Goal: Task Accomplishment & Management: Complete application form

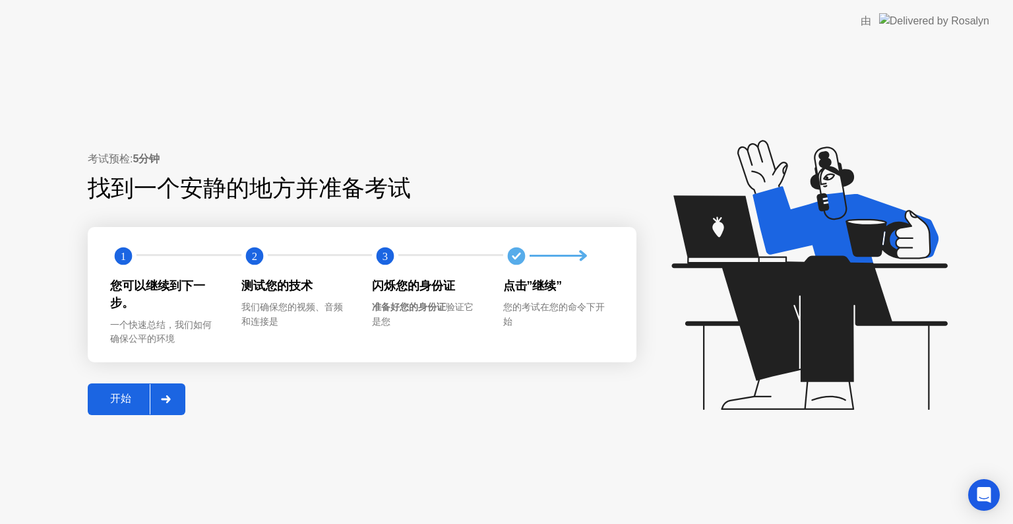
click at [161, 397] on icon at bounding box center [166, 399] width 10 height 8
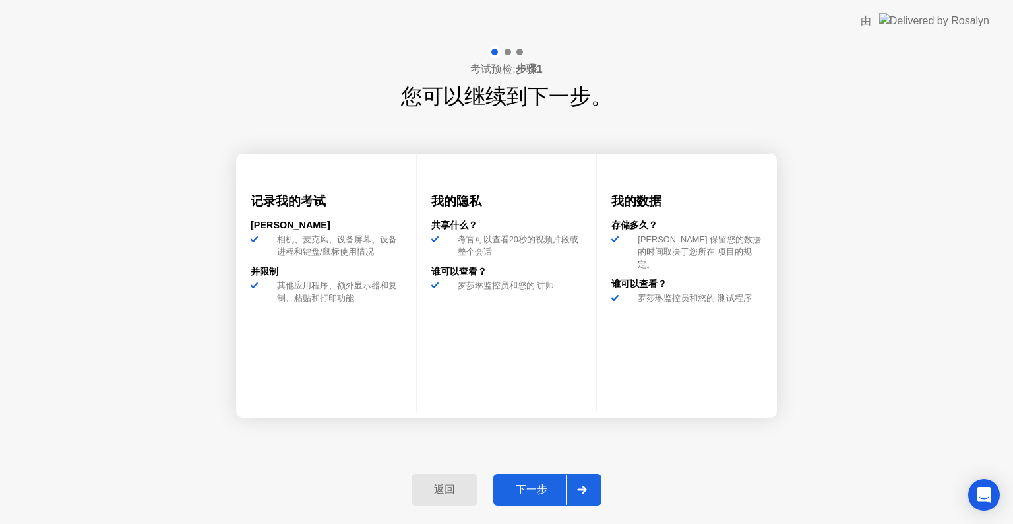
click at [590, 489] on div at bounding box center [582, 489] width 32 height 30
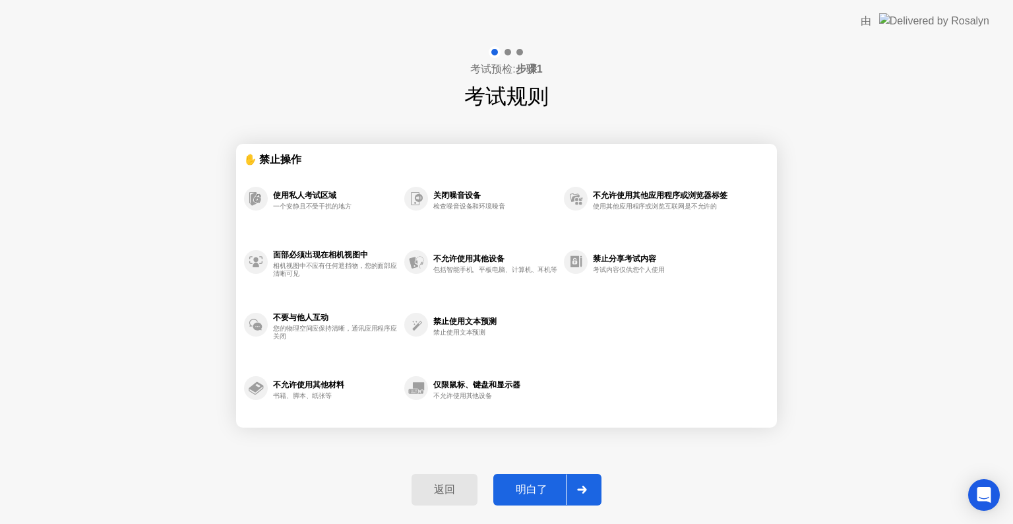
click at [590, 489] on div at bounding box center [582, 489] width 32 height 30
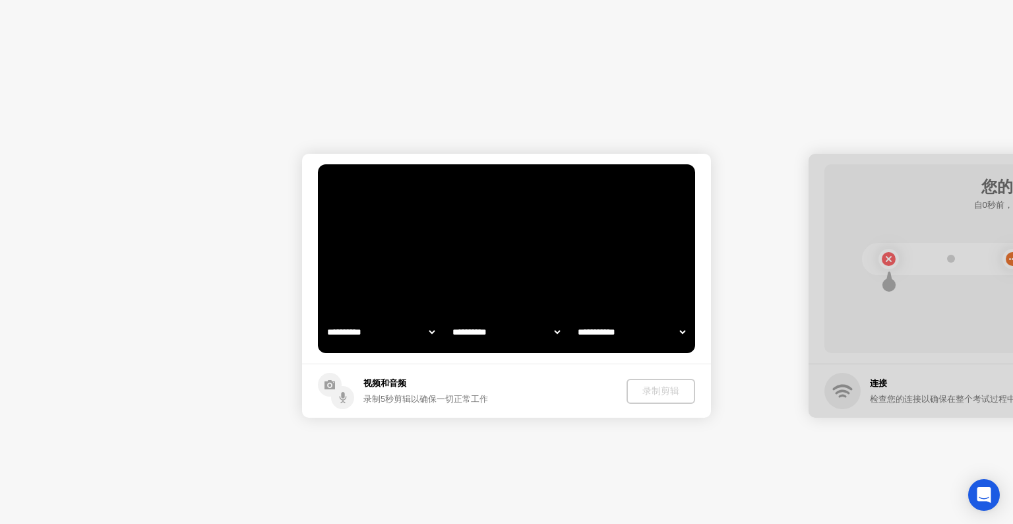
select select "**********"
select select "*******"
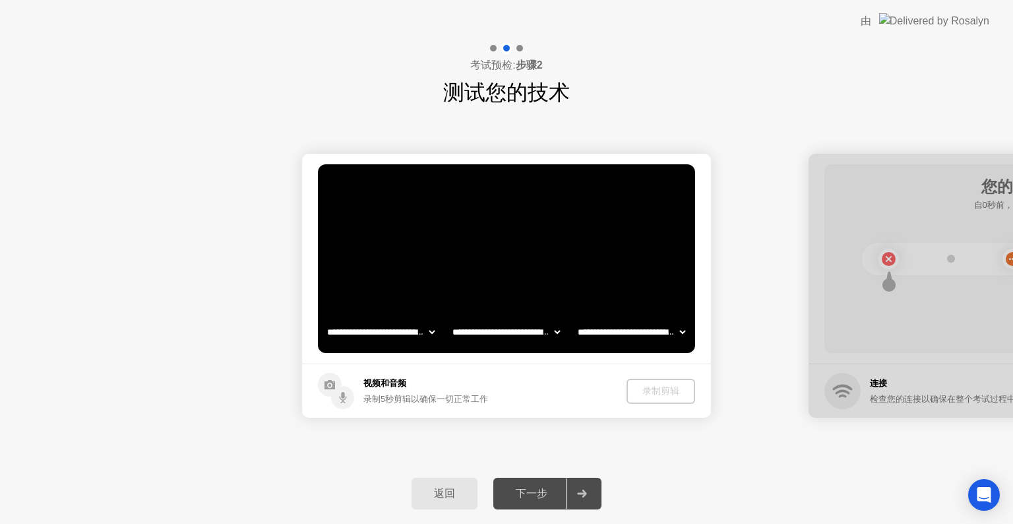
click at [590, 489] on div at bounding box center [582, 493] width 32 height 30
click at [659, 388] on div "录制剪辑" at bounding box center [661, 390] width 58 height 13
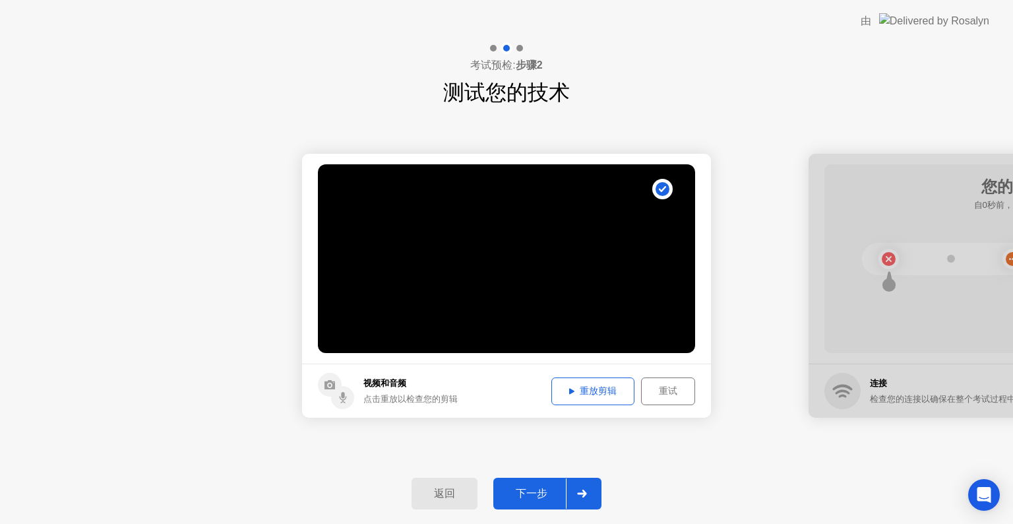
click at [582, 491] on icon at bounding box center [582, 493] width 10 height 8
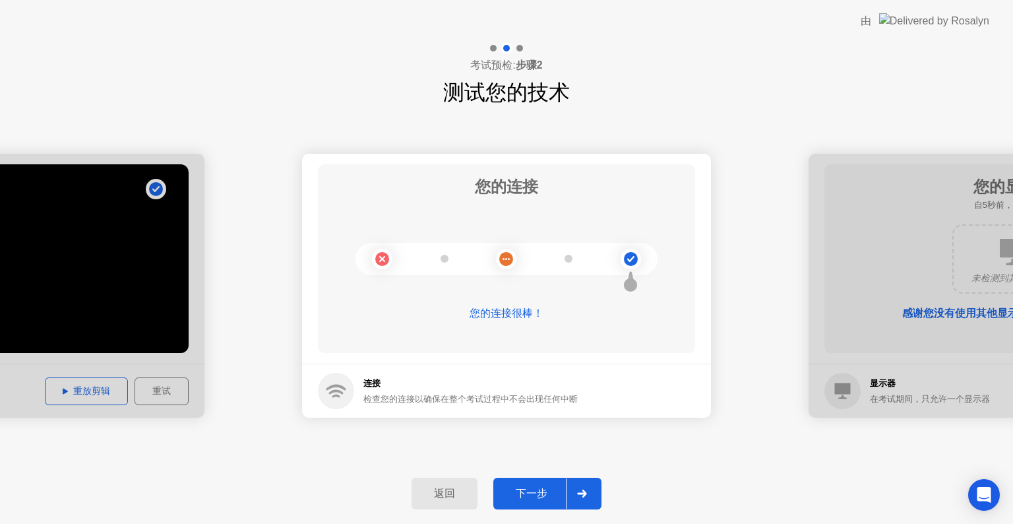
click at [538, 495] on div "下一步" at bounding box center [531, 494] width 69 height 14
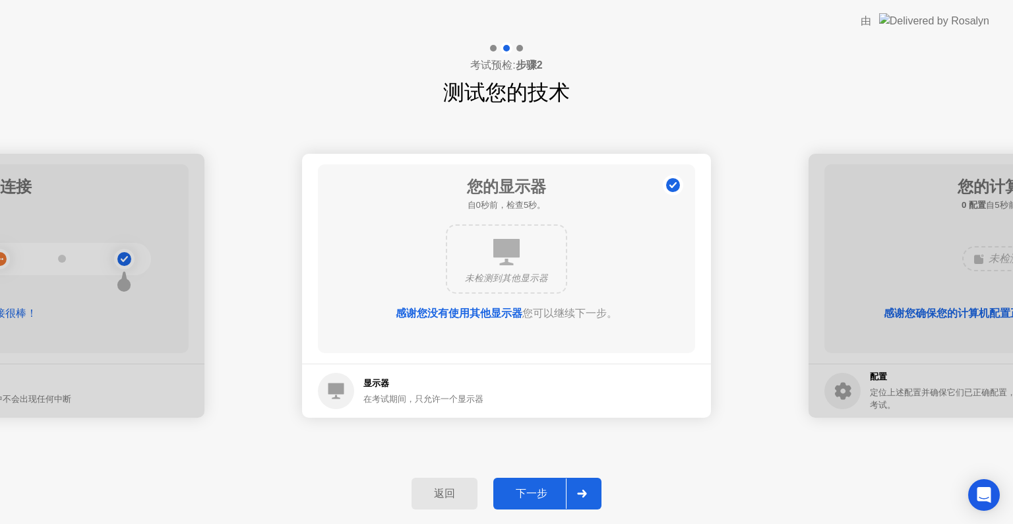
click at [538, 495] on div "下一步" at bounding box center [531, 494] width 69 height 14
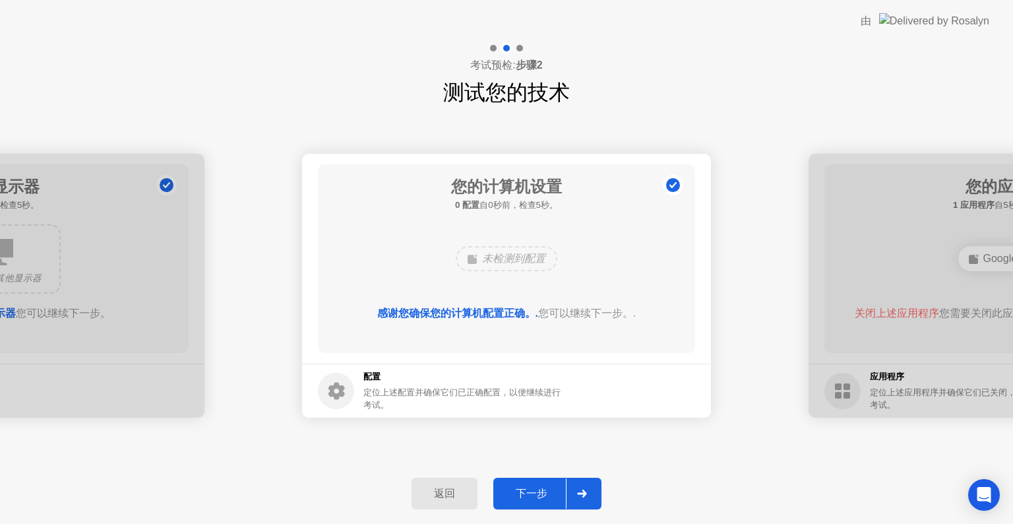
click at [538, 495] on div "下一步" at bounding box center [531, 494] width 69 height 14
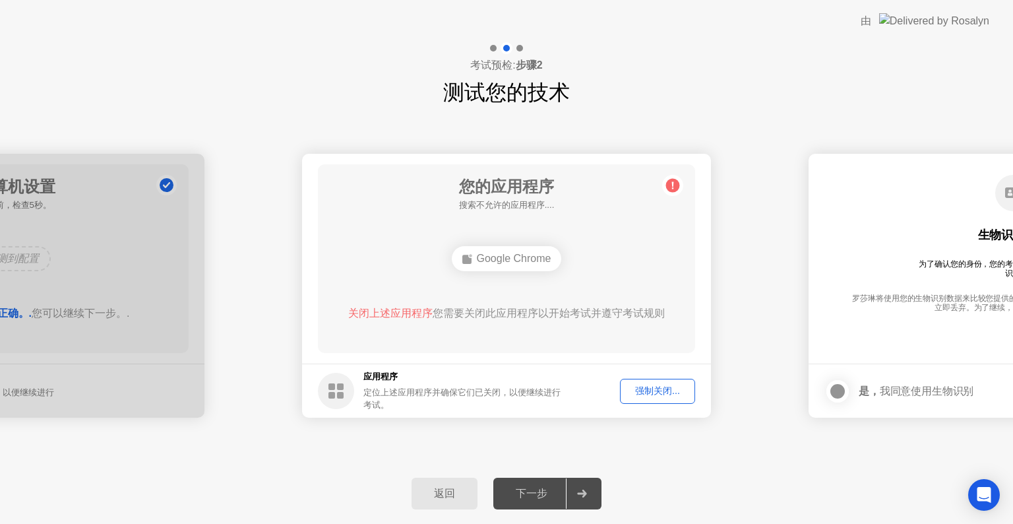
click at [538, 495] on div "下一步" at bounding box center [531, 494] width 69 height 14
click at [650, 385] on div "强制关闭..." at bounding box center [657, 390] width 66 height 13
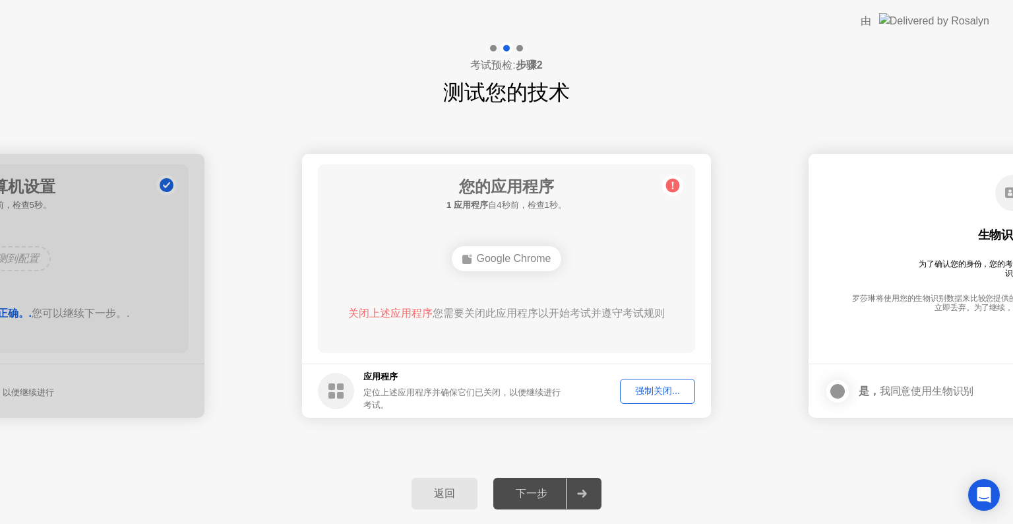
click at [536, 494] on div "下一步" at bounding box center [531, 494] width 69 height 14
click at [655, 384] on div "强制关闭..." at bounding box center [657, 390] width 66 height 13
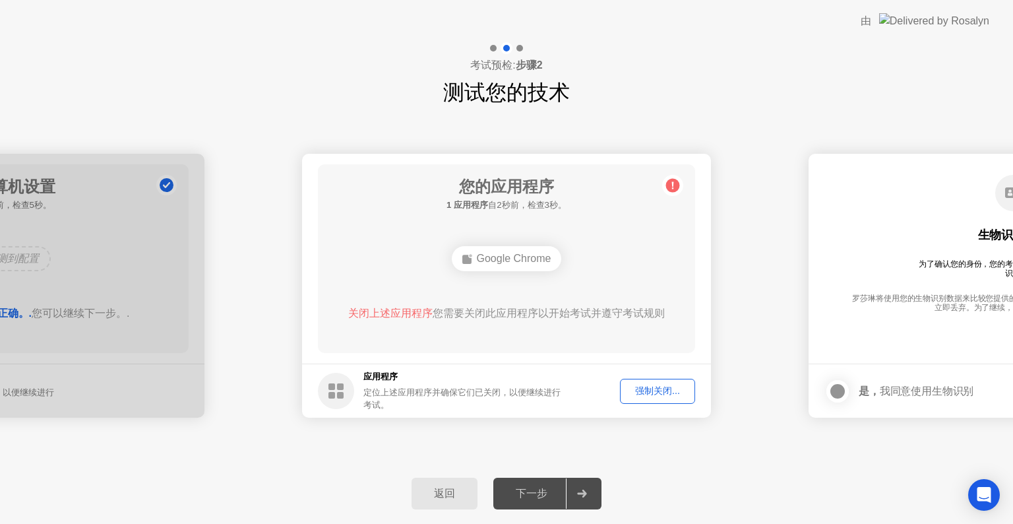
click at [648, 388] on div "强制关闭..." at bounding box center [657, 390] width 66 height 13
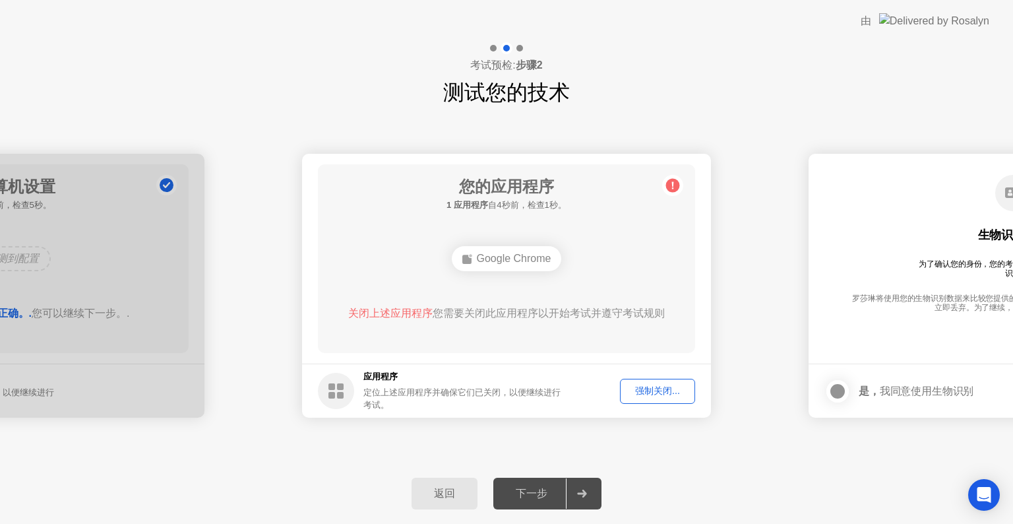
click at [492, 260] on div "Google Chrome" at bounding box center [507, 258] width 110 height 25
click at [646, 391] on div "强制关闭..." at bounding box center [657, 390] width 66 height 13
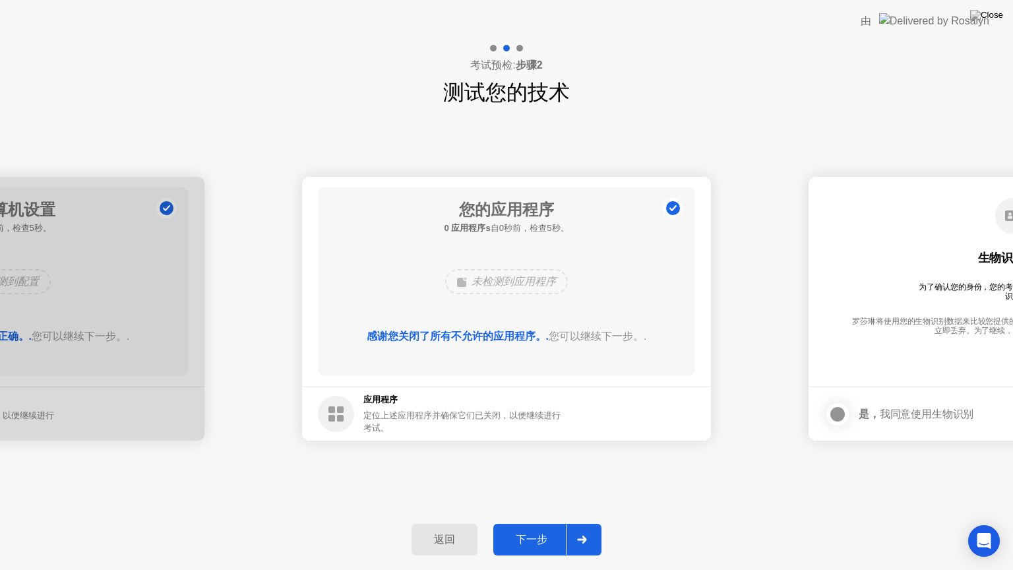
click at [664, 411] on footer "应用程序 定位上述应用程序并确保它们已关闭，以便继续进行考试。" at bounding box center [506, 413] width 409 height 54
click at [542, 523] on div "下一步" at bounding box center [531, 540] width 69 height 14
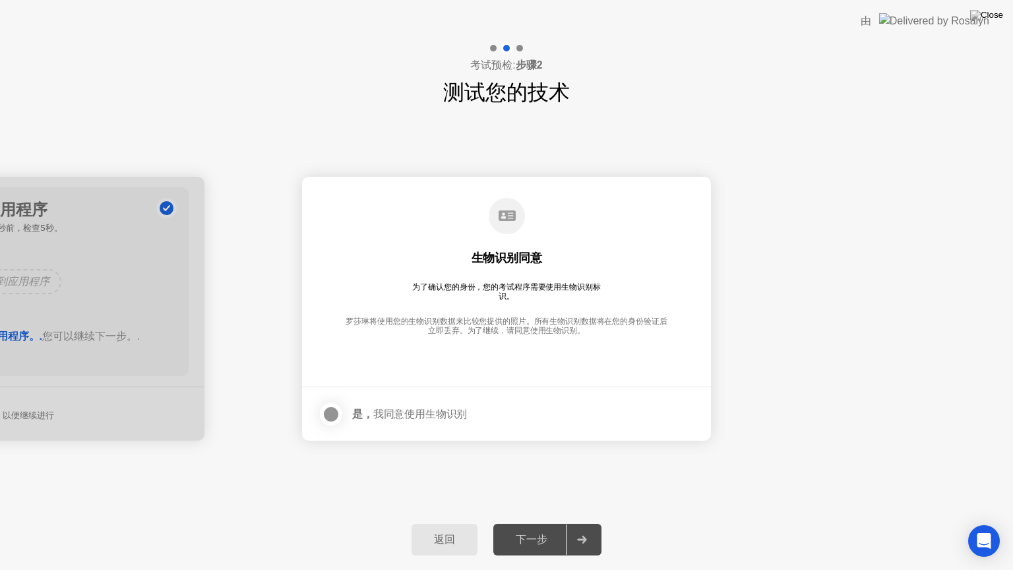
click at [323, 408] on div at bounding box center [331, 414] width 16 height 16
click at [530, 523] on div "下一步" at bounding box center [531, 540] width 69 height 14
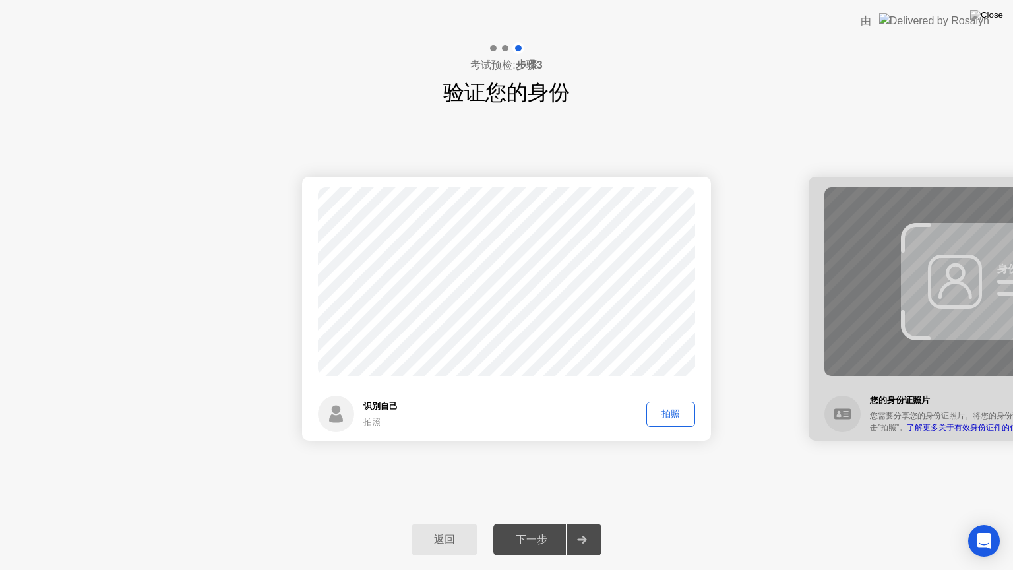
click at [673, 413] on div "拍照" at bounding box center [671, 414] width 40 height 13
click at [524, 523] on div "返回 下一步" at bounding box center [506, 539] width 1013 height 61
click at [535, 523] on div "下一步" at bounding box center [531, 540] width 69 height 14
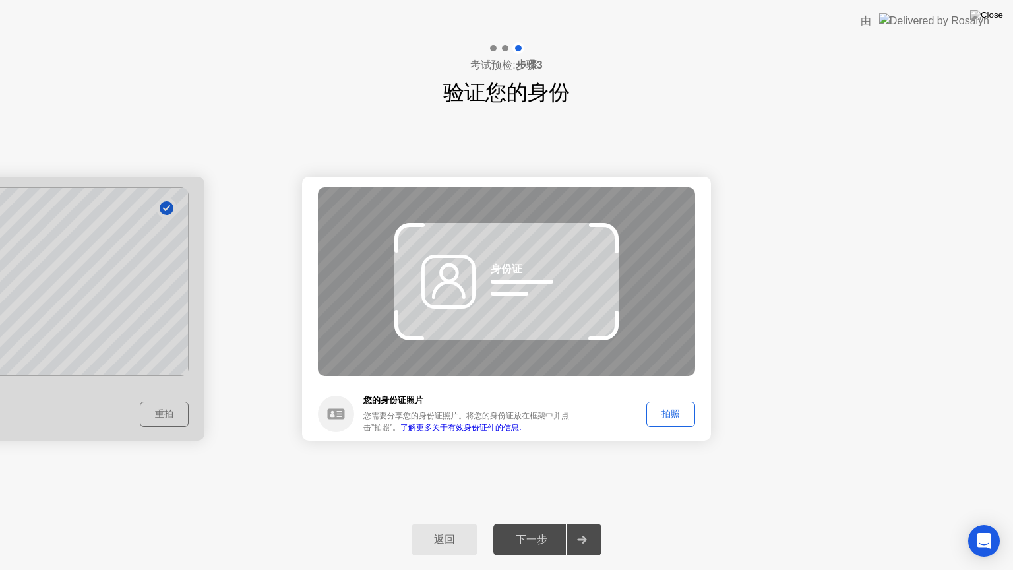
click at [675, 413] on div "拍照" at bounding box center [671, 414] width 40 height 13
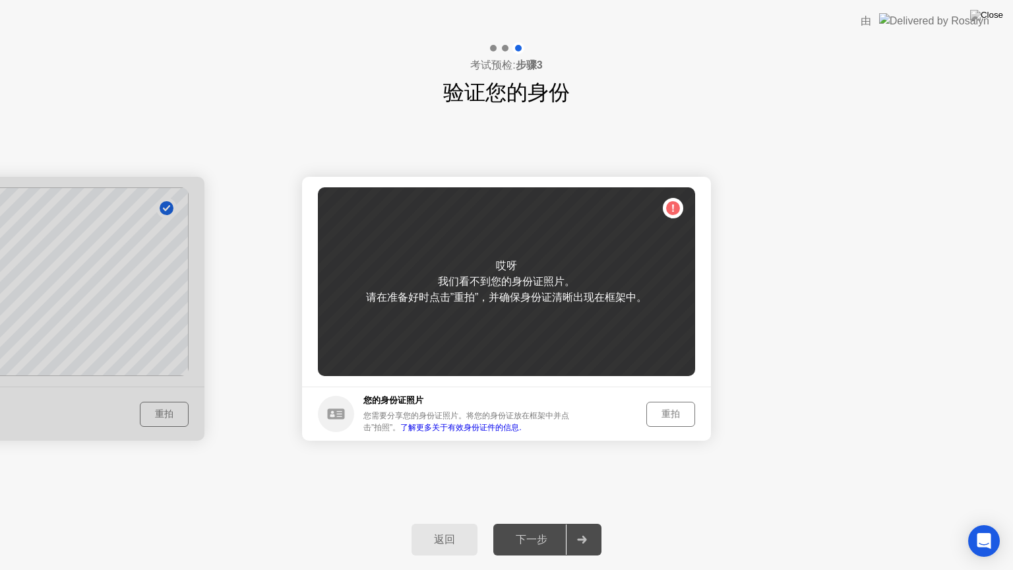
click at [671, 420] on div "重拍" at bounding box center [671, 414] width 40 height 13
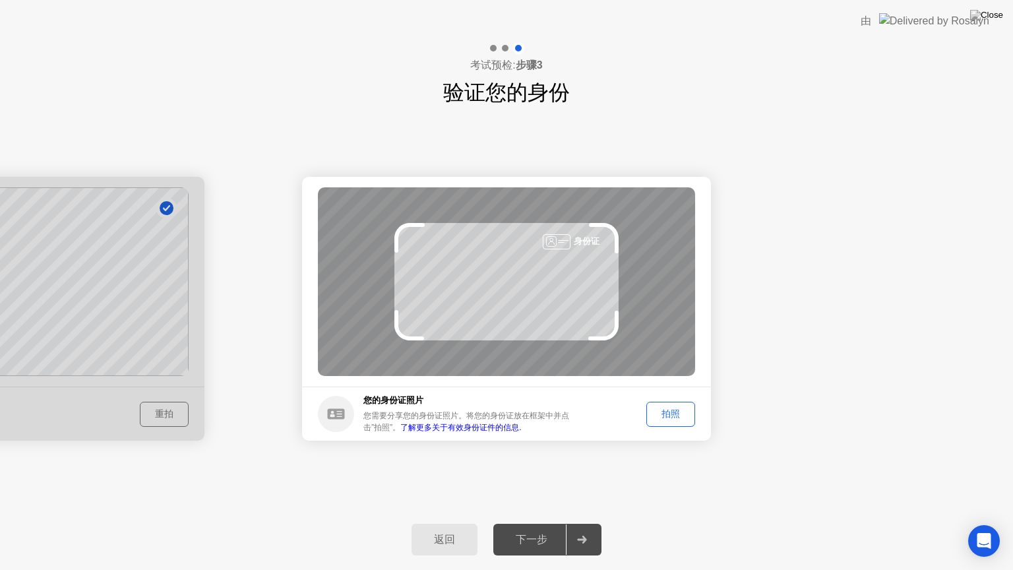
click at [671, 420] on div "拍照" at bounding box center [671, 414] width 40 height 13
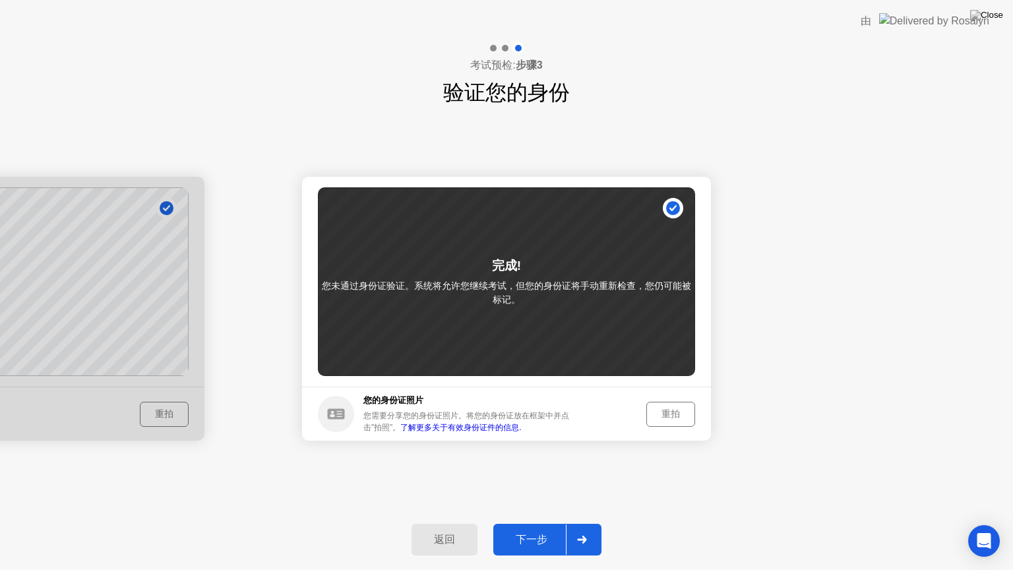
click at [533, 523] on div "下一步" at bounding box center [531, 540] width 69 height 14
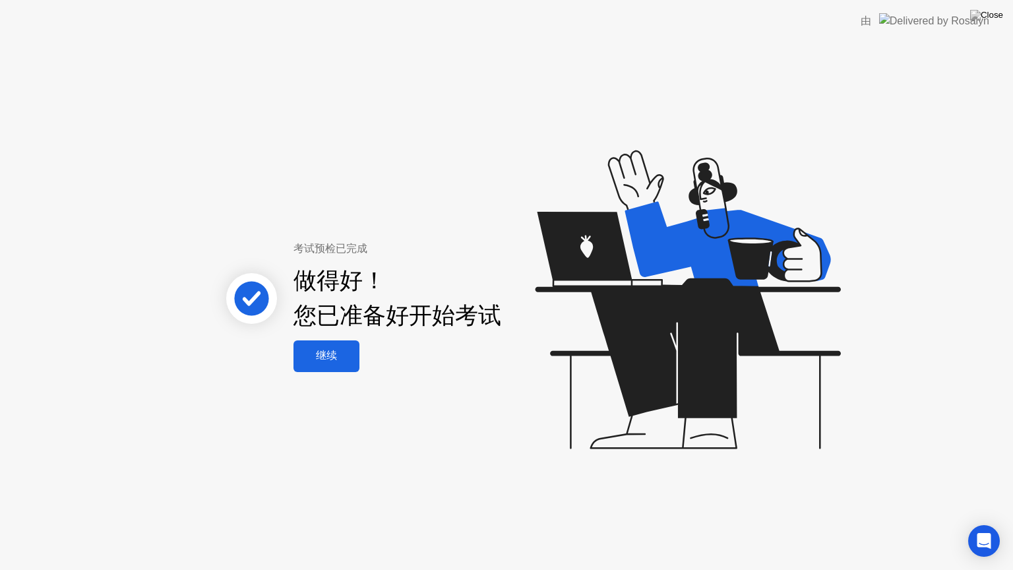
click at [328, 359] on div "继续" at bounding box center [326, 356] width 58 height 14
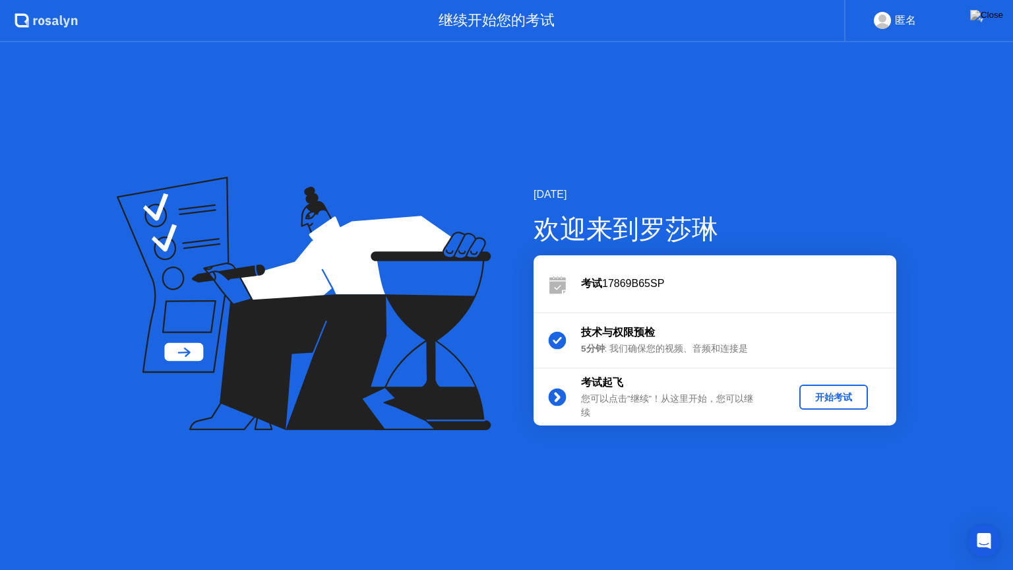
click at [808, 395] on div "开始考试" at bounding box center [834, 397] width 58 height 13
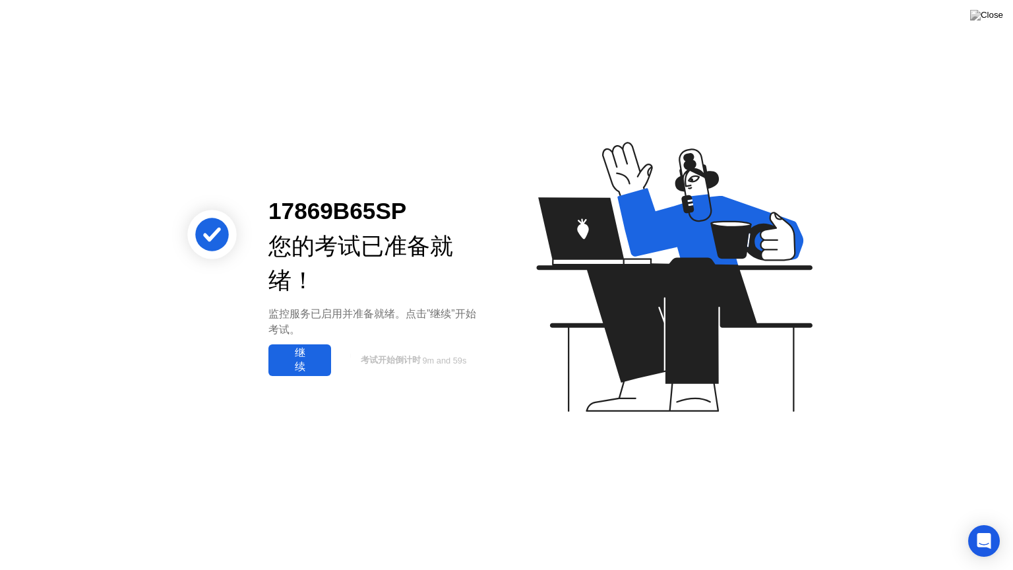
click at [301, 348] on div "继续" at bounding box center [299, 360] width 55 height 28
